Goal: Task Accomplishment & Management: Manage account settings

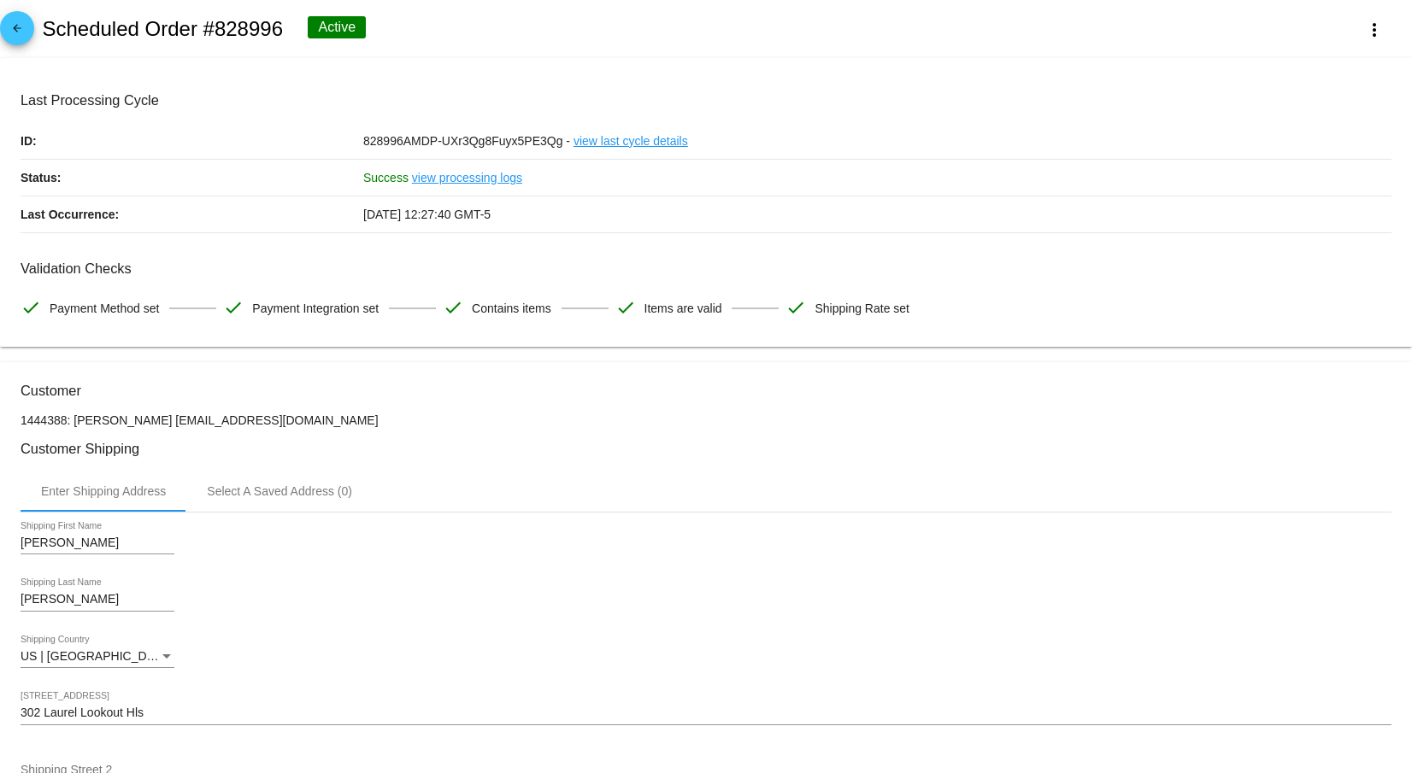
scroll to position [855, 0]
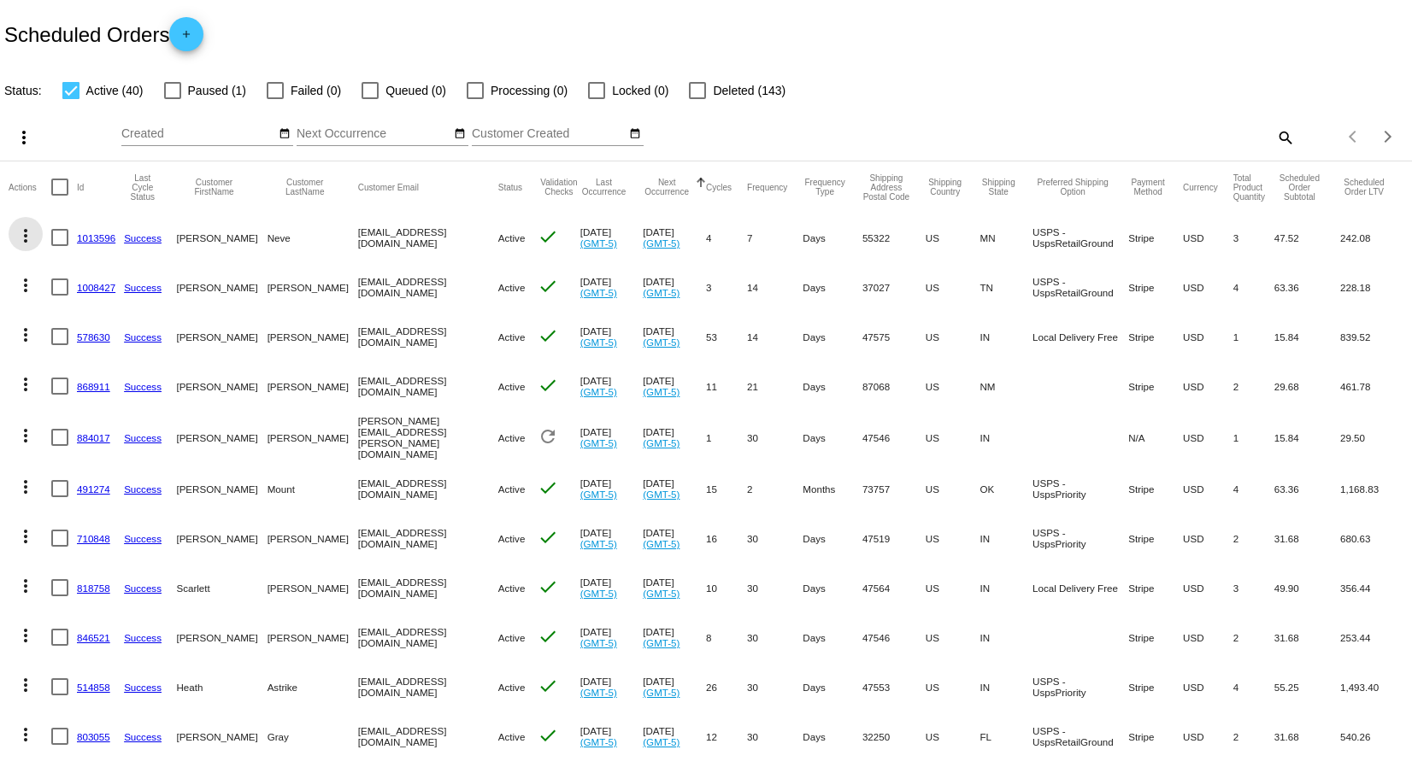
click at [30, 232] on mat-icon "more_vert" at bounding box center [25, 236] width 21 height 21
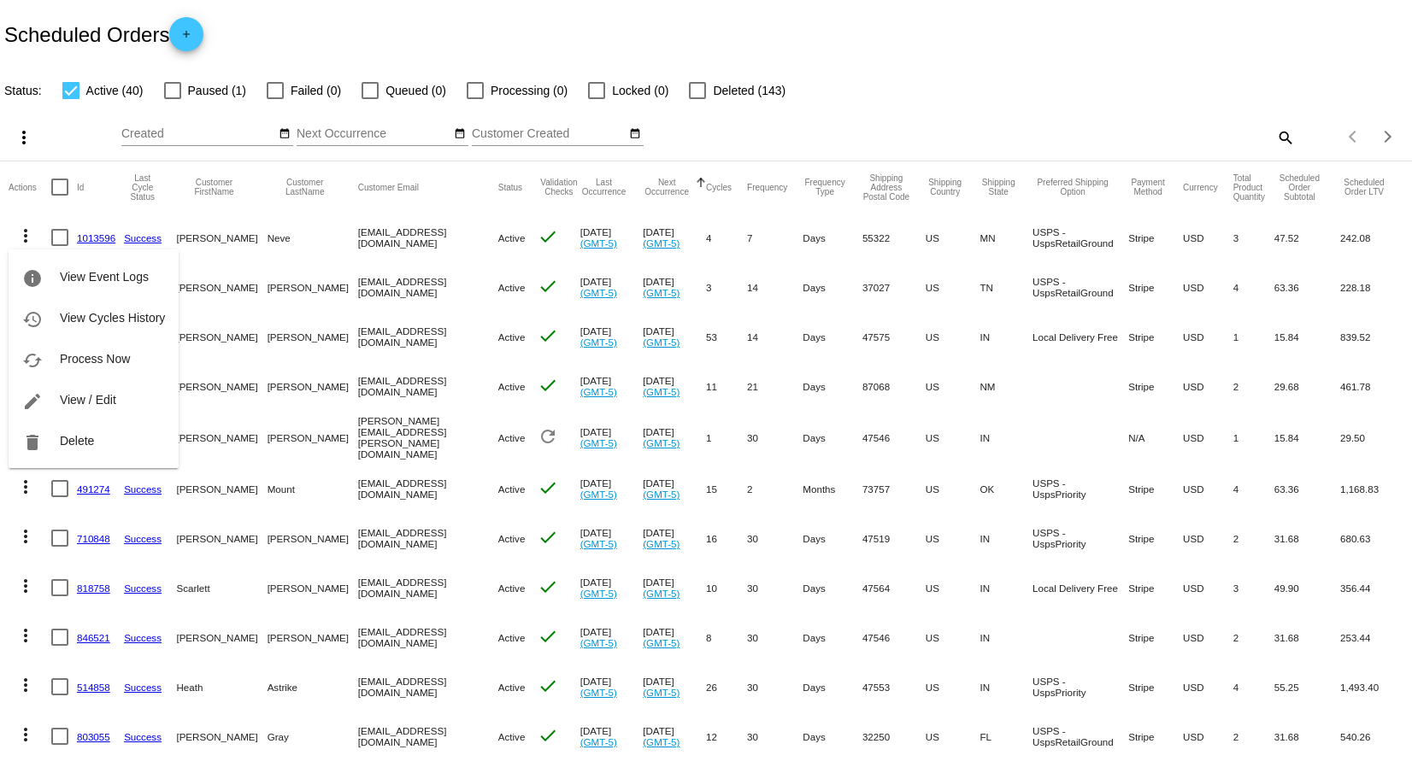
click at [1273, 132] on div at bounding box center [706, 386] width 1412 height 773
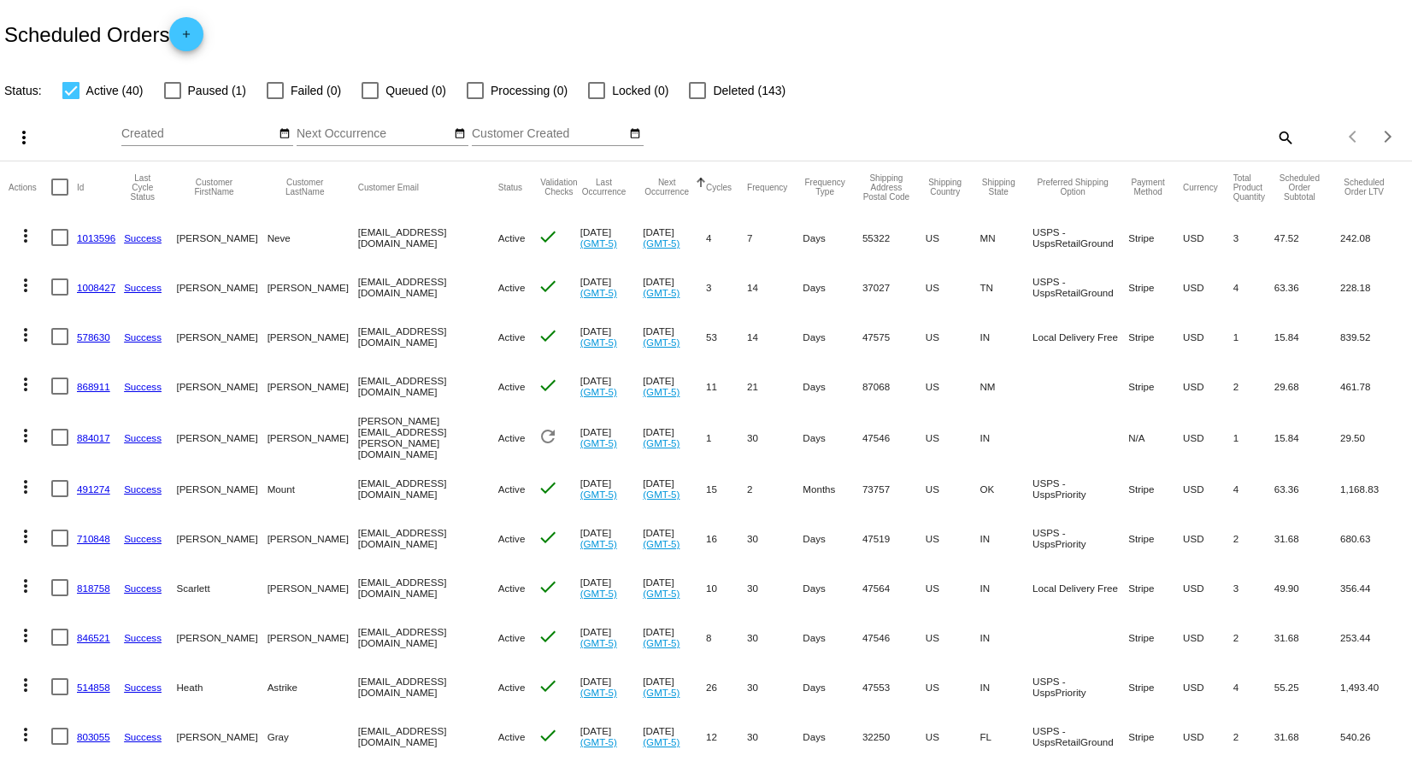
click at [1275, 135] on mat-icon "search" at bounding box center [1284, 137] width 21 height 26
click at [1148, 125] on div "Search" at bounding box center [1119, 129] width 352 height 33
type input "neve"
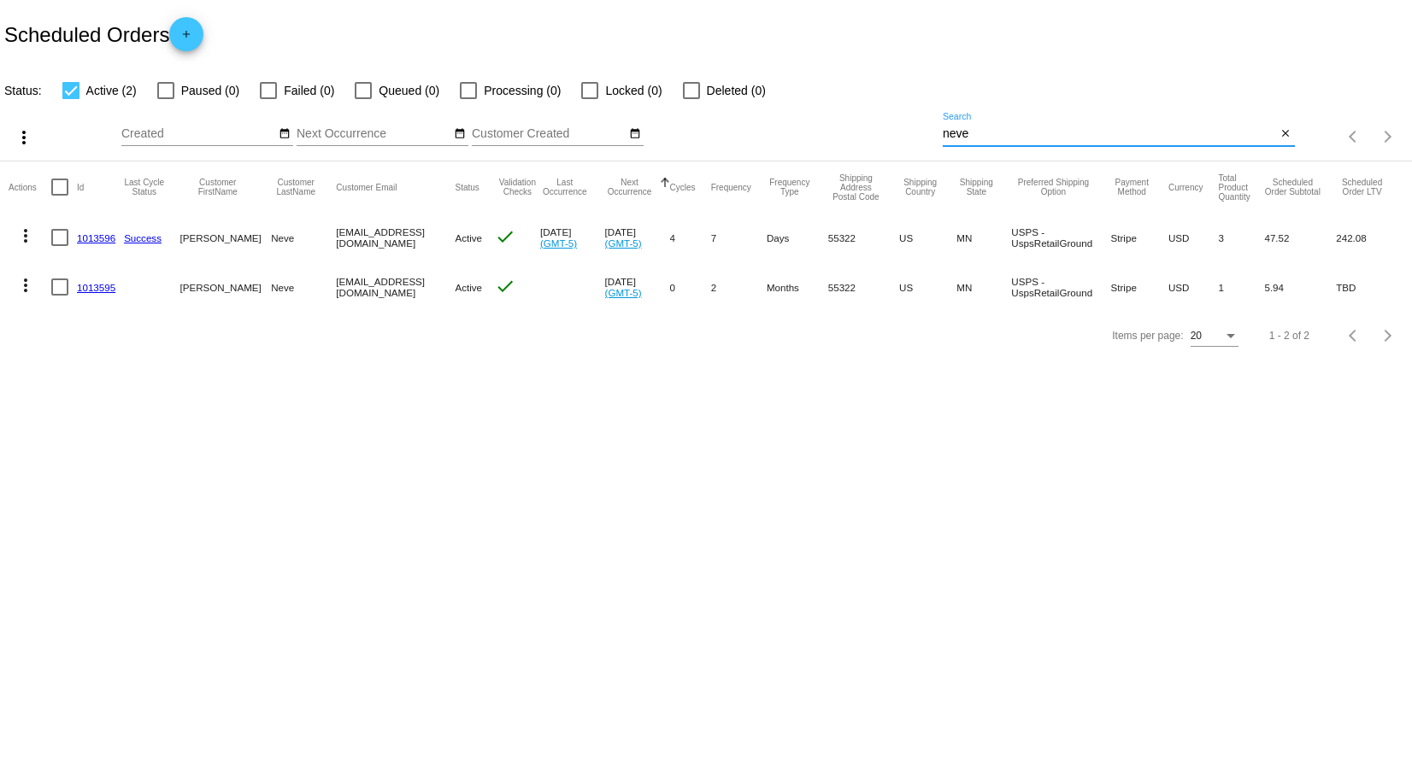
click at [21, 233] on mat-icon "more_vert" at bounding box center [25, 236] width 21 height 21
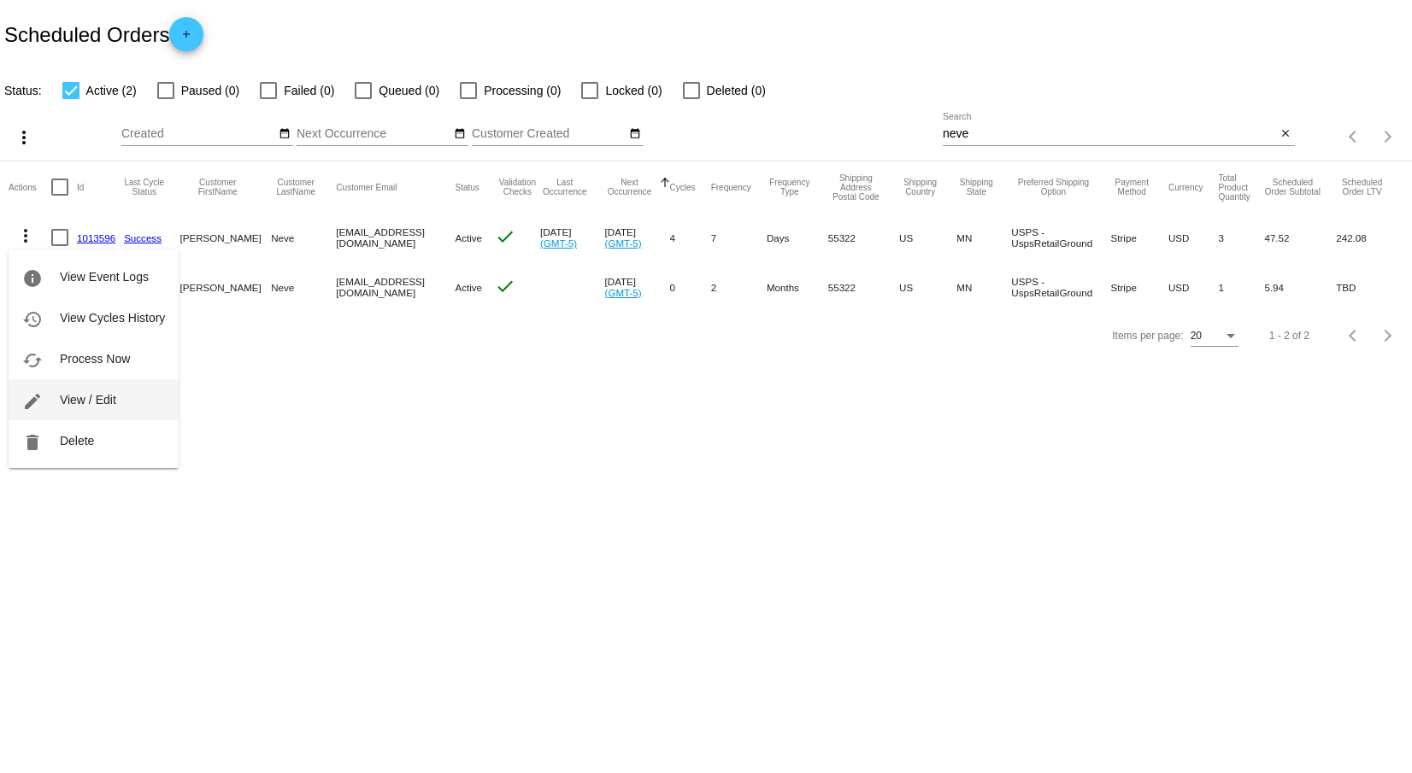
click at [62, 399] on span "View / Edit" at bounding box center [88, 400] width 56 height 14
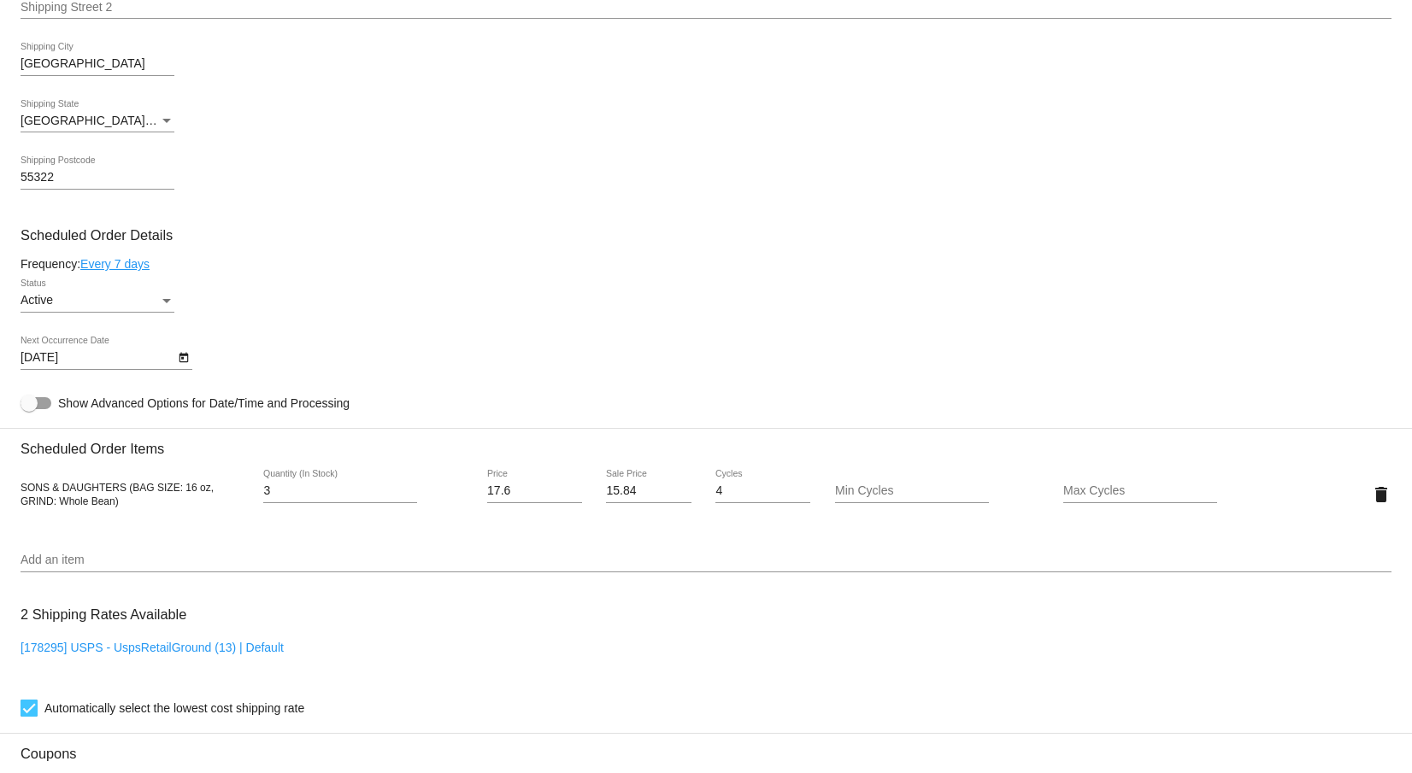
scroll to position [855, 0]
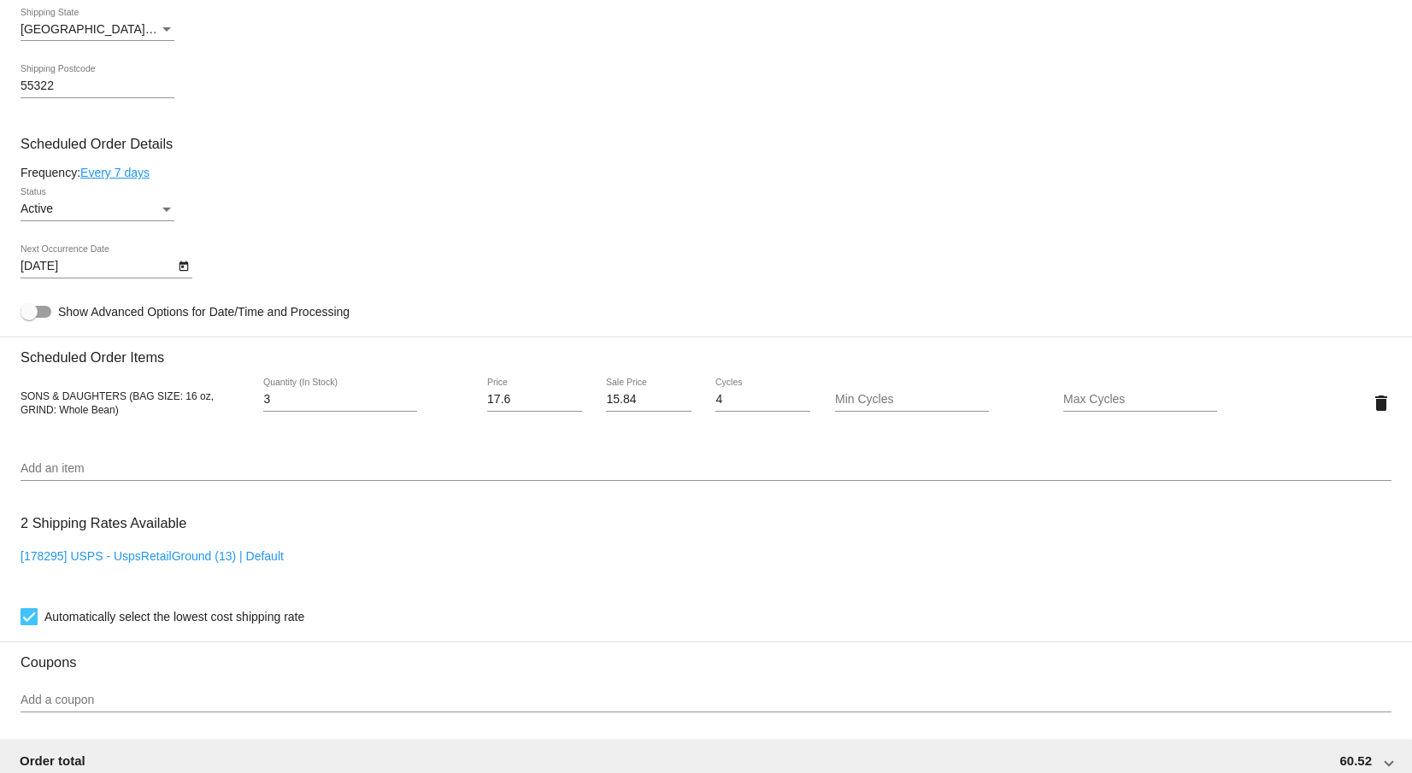
click at [182, 272] on icon "Open calendar" at bounding box center [183, 266] width 9 height 10
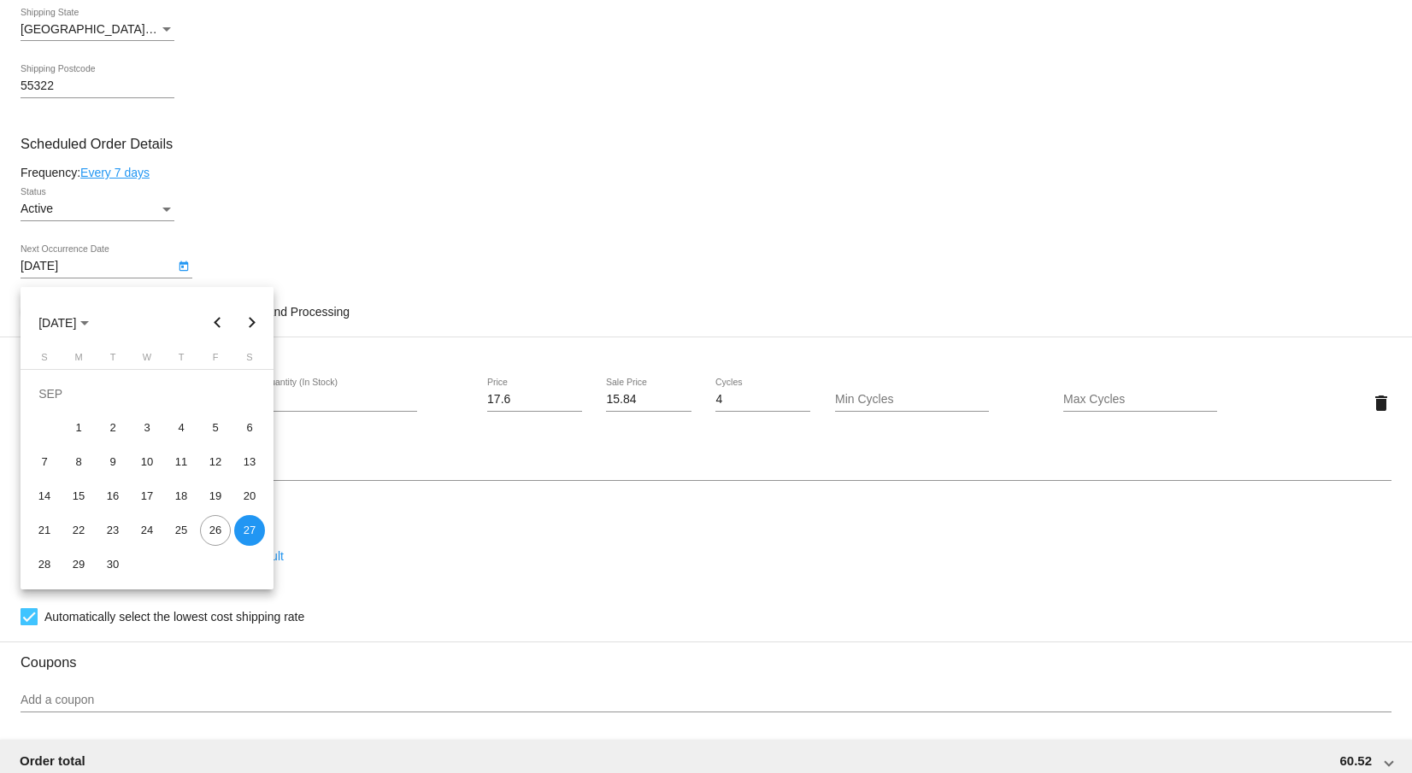
click at [250, 326] on button "Next month" at bounding box center [252, 323] width 34 height 34
click at [248, 426] on div "11" at bounding box center [249, 428] width 31 height 31
type input "[DATE]"
